Goal: Information Seeking & Learning: Learn about a topic

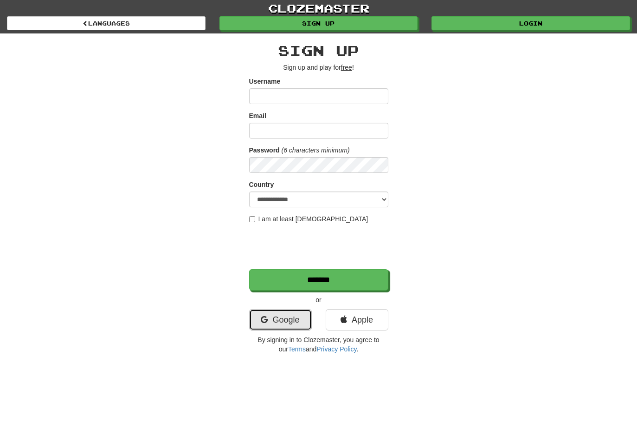
click at [293, 316] on link "Google" at bounding box center [280, 319] width 63 height 21
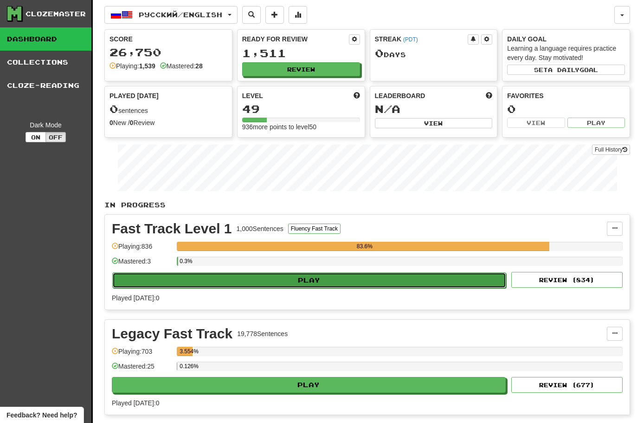
click at [297, 283] on button "Play" at bounding box center [309, 280] width 394 height 16
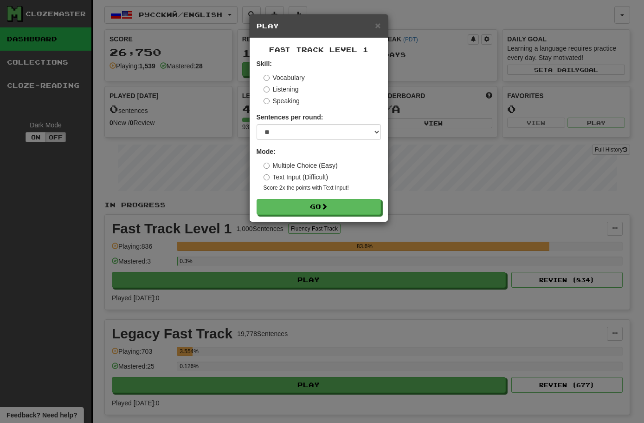
click at [309, 317] on div "× Play Fast Track Level 1 Skill: Vocabulary Listening Speaking Sentences per ro…" at bounding box center [322, 211] width 644 height 423
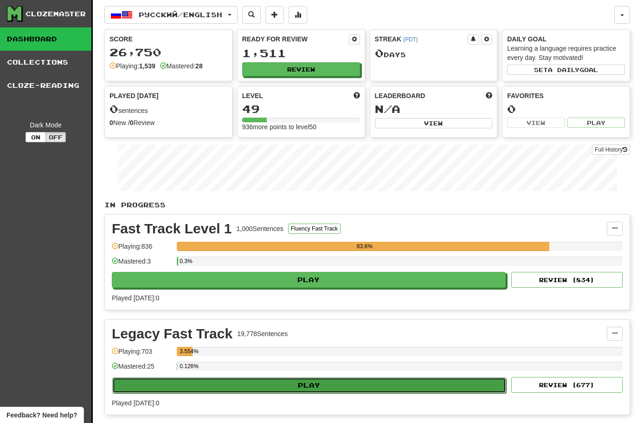
click at [303, 380] on button "Play" at bounding box center [309, 385] width 394 height 16
select select "**"
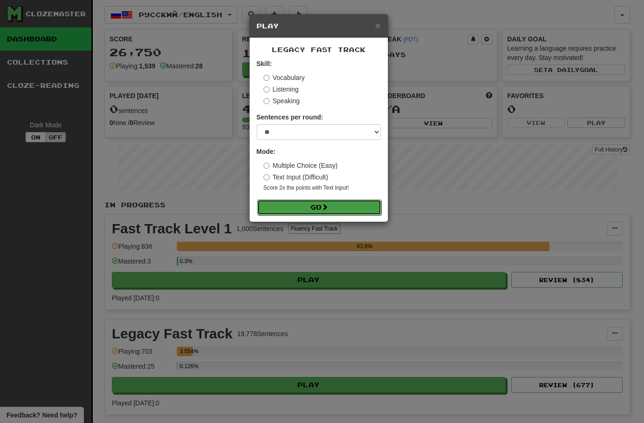
click at [309, 204] on button "Go" at bounding box center [319, 207] width 124 height 16
